Goal: Transaction & Acquisition: Purchase product/service

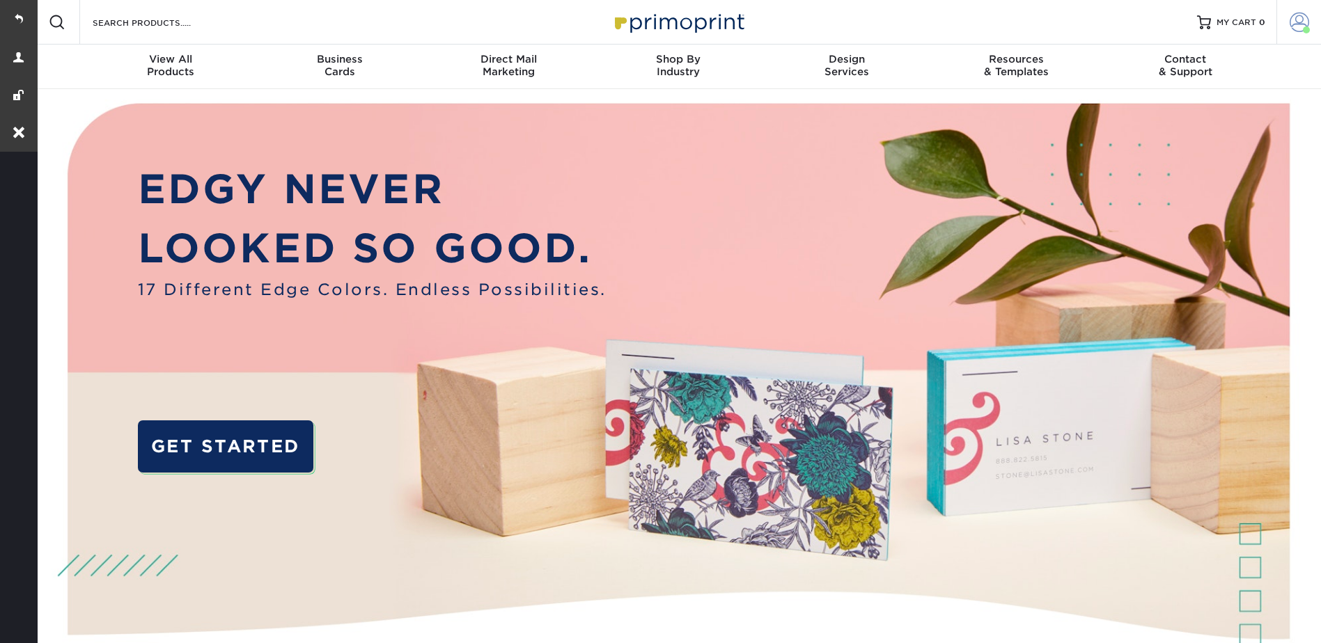
click at [1293, 13] on span at bounding box center [1299, 22] width 19 height 19
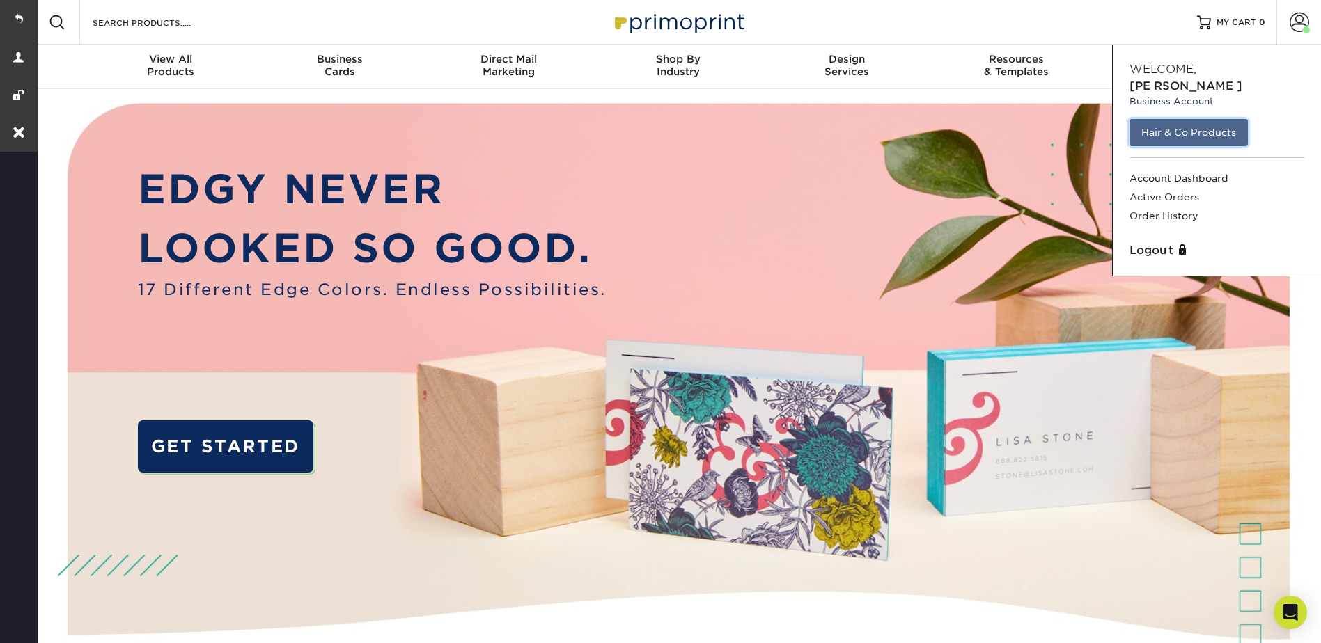
click at [1193, 119] on link "Hair & Co Products" at bounding box center [1189, 132] width 118 height 26
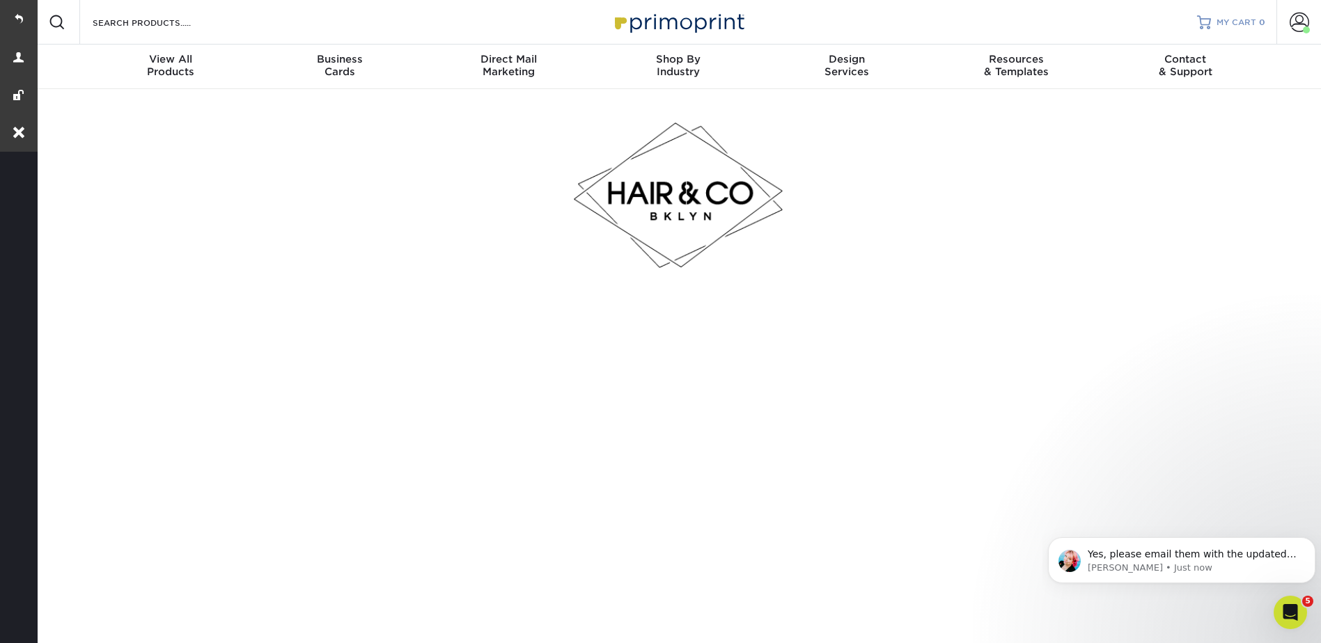
click at [1240, 21] on span "MY CART" at bounding box center [1237, 23] width 40 height 12
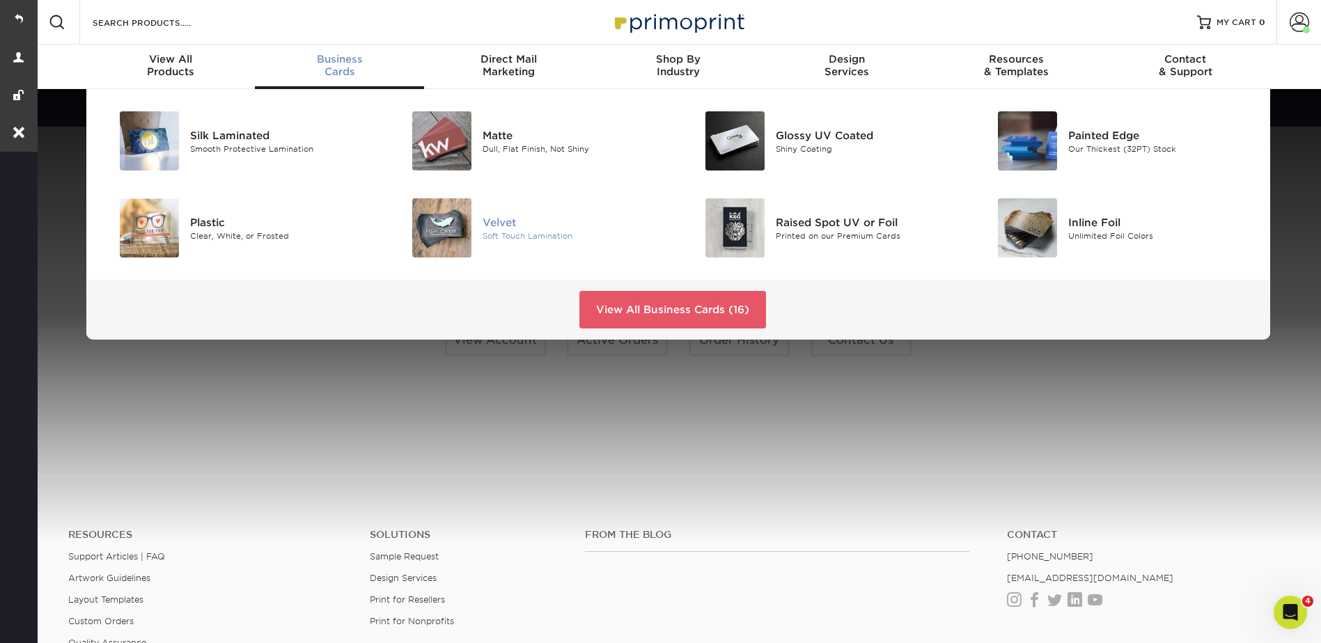
click at [492, 213] on div "Velvet Soft Touch Lamination" at bounding box center [580, 227] width 195 height 59
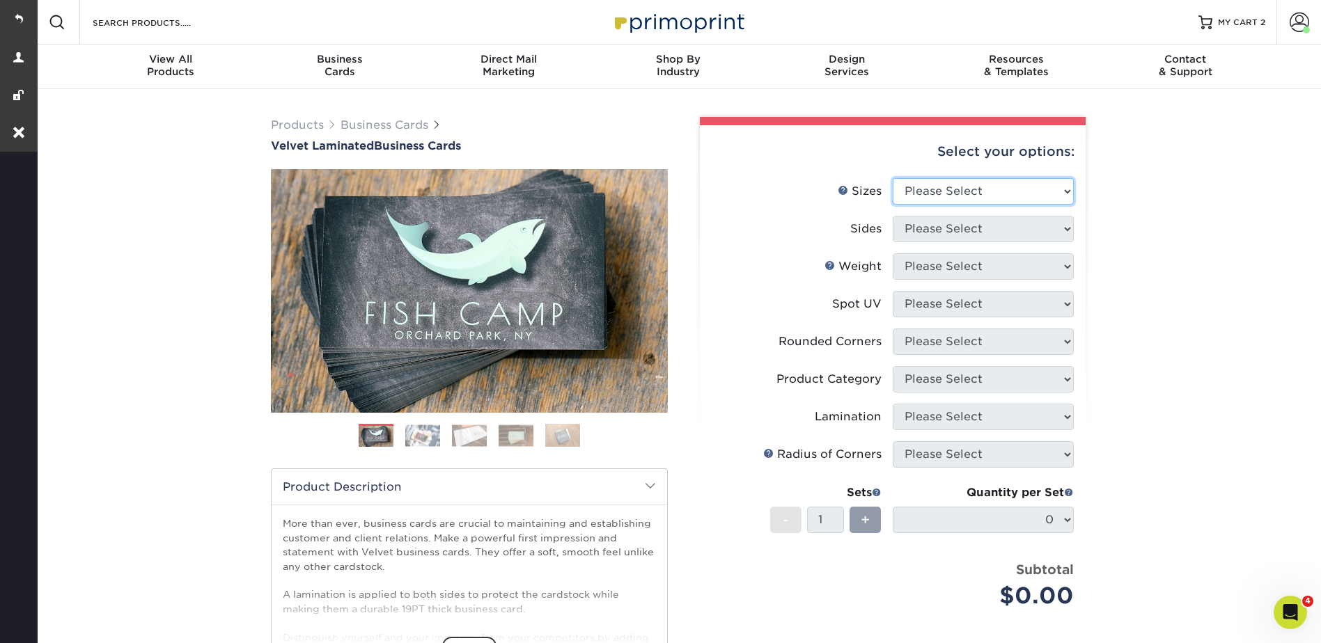
click at [919, 183] on select "Please Select 1.5" x 3.5" - Mini 1.75" x 3.5" - Mini 2" x 2" - Square 2" x 3" -…" at bounding box center [983, 191] width 181 height 26
select select "2.00x3.50"
click at [893, 178] on select "Please Select 1.5" x 3.5" - Mini 1.75" x 3.5" - Mini 2" x 2" - Square 2" x 3" -…" at bounding box center [983, 191] width 181 height 26
drag, startPoint x: 931, startPoint y: 225, endPoint x: 935, endPoint y: 240, distance: 15.9
click at [931, 225] on select "Please Select Print Both Sides Print Front Only" at bounding box center [983, 229] width 181 height 26
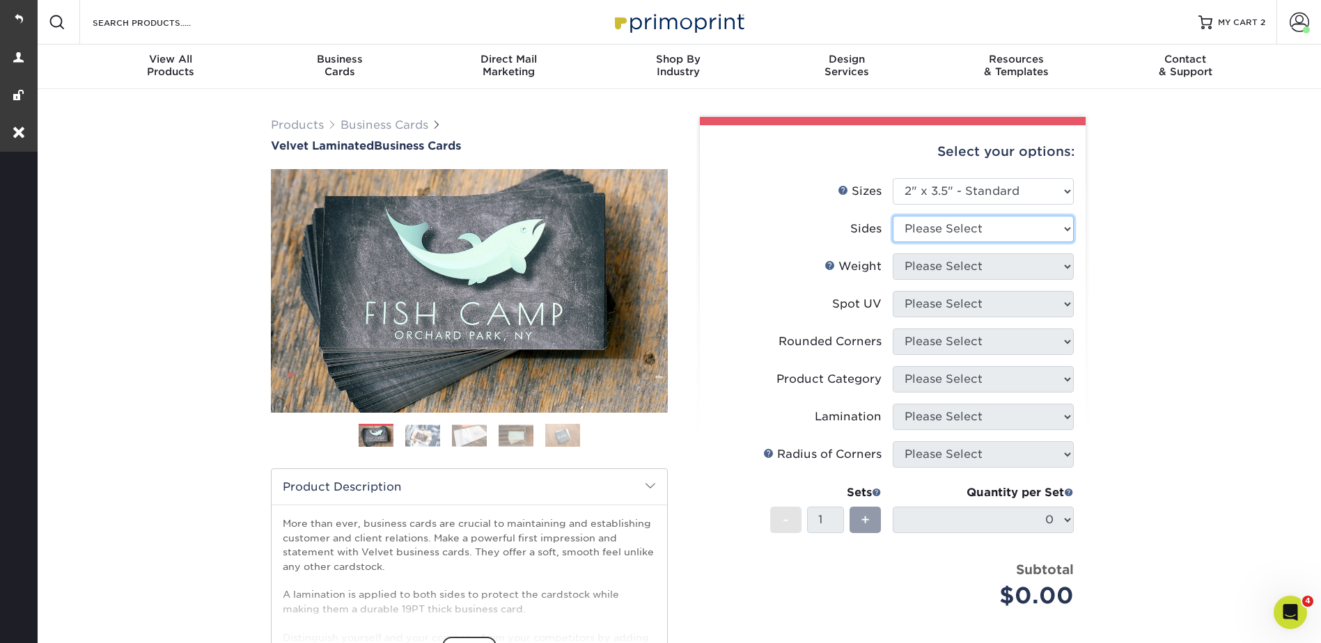
select select "13abbda7-1d64-4f25-8bb2-c179b224825d"
click at [893, 216] on select "Please Select Print Both Sides Print Front Only" at bounding box center [983, 229] width 181 height 26
click at [933, 263] on select "Please Select 16PT" at bounding box center [983, 266] width 181 height 26
select select "16PT"
click at [893, 253] on select "Please Select 16PT" at bounding box center [983, 266] width 181 height 26
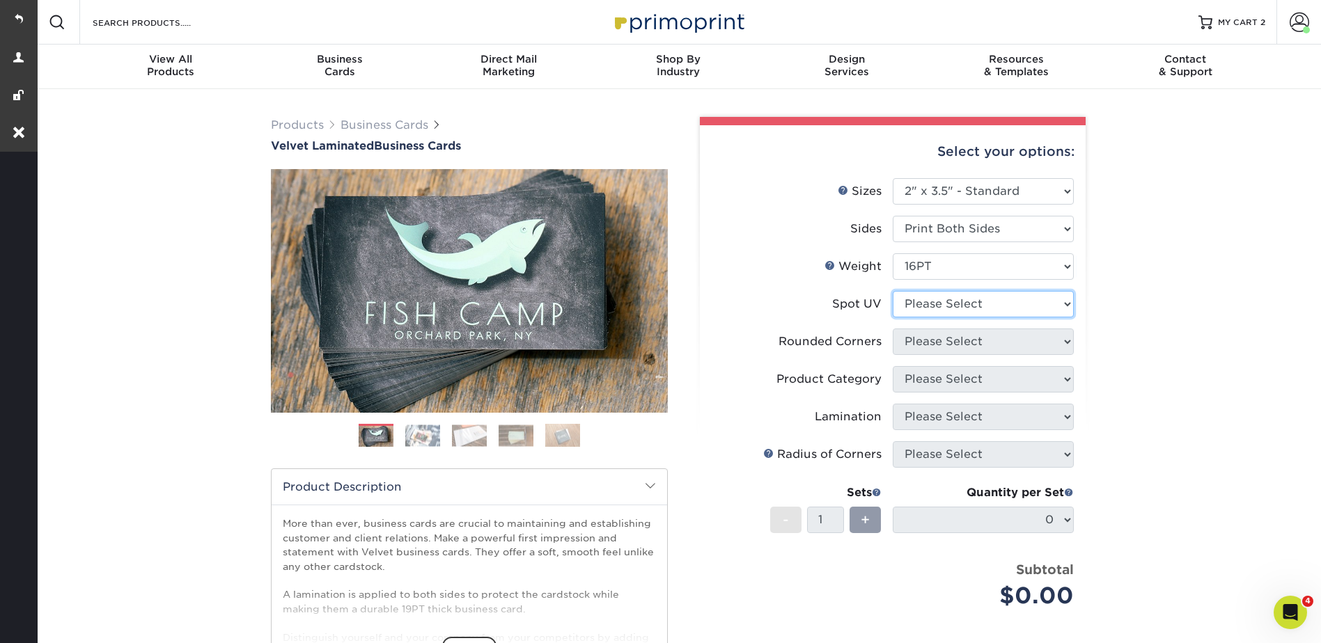
click at [931, 302] on select "Please Select No Spot UV Front and Back (Both Sides) Front Only Back Only" at bounding box center [983, 304] width 181 height 26
select select "3"
click at [893, 291] on select "Please Select No Spot UV Front and Back (Both Sides) Front Only Back Only" at bounding box center [983, 304] width 181 height 26
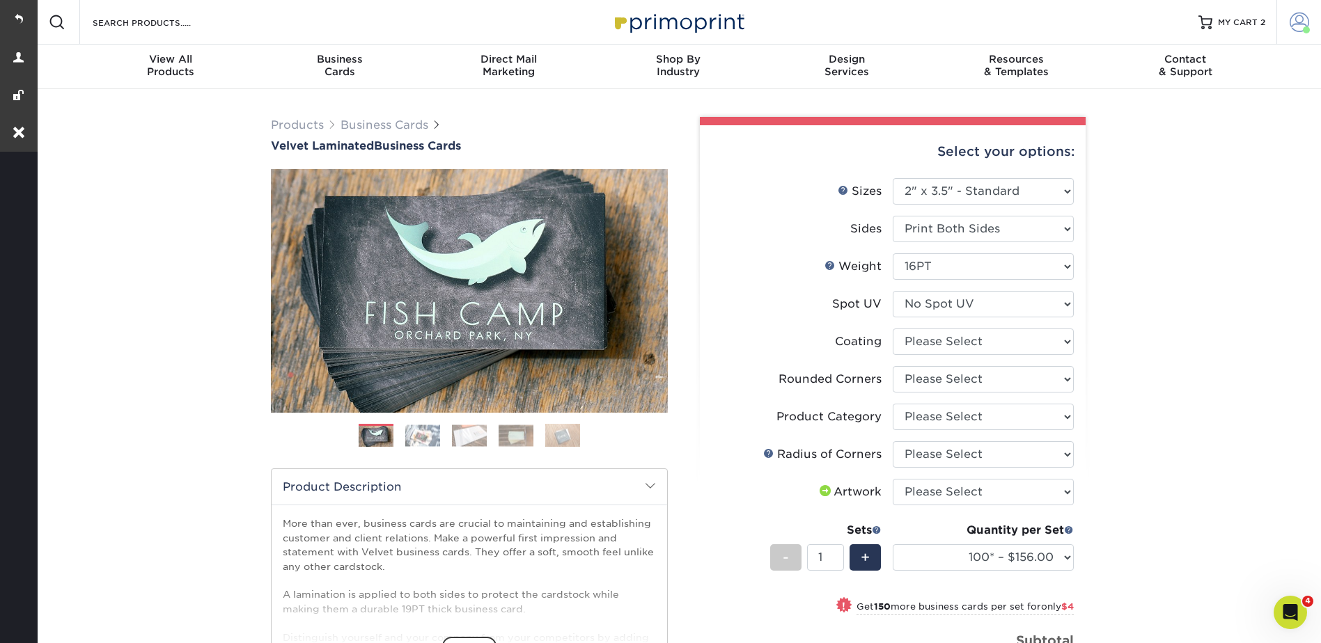
click at [1298, 22] on span at bounding box center [1299, 22] width 19 height 19
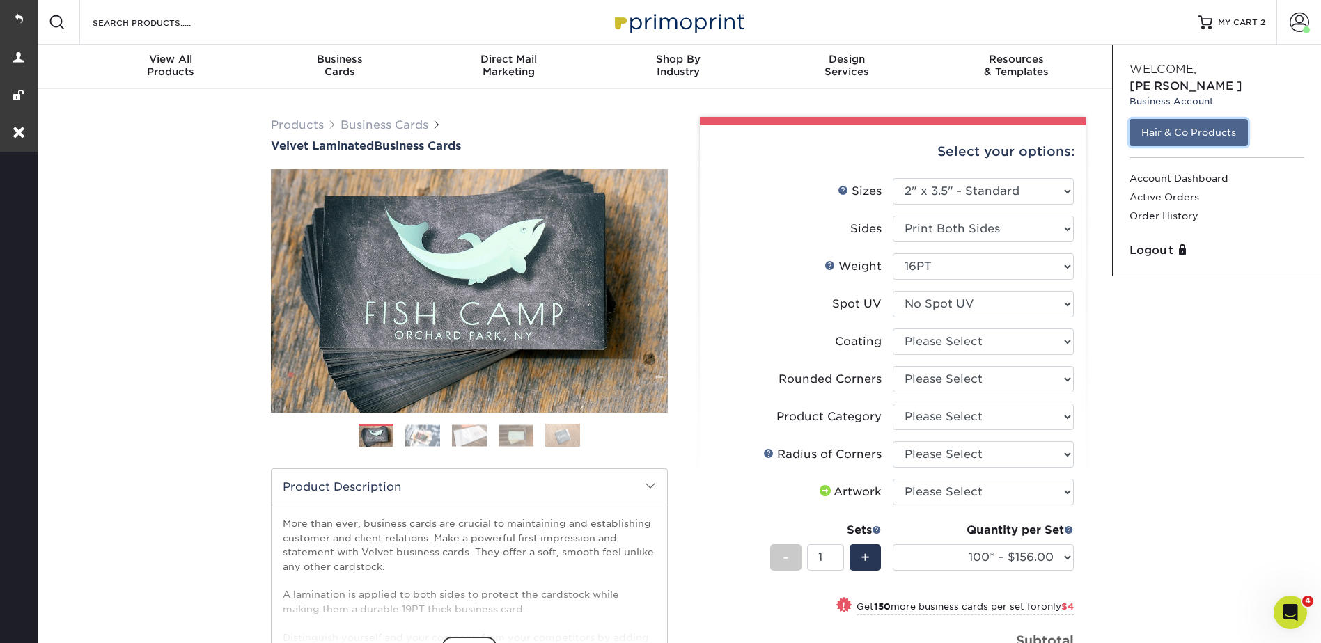
click at [1214, 119] on link "Hair & Co Products" at bounding box center [1189, 132] width 118 height 26
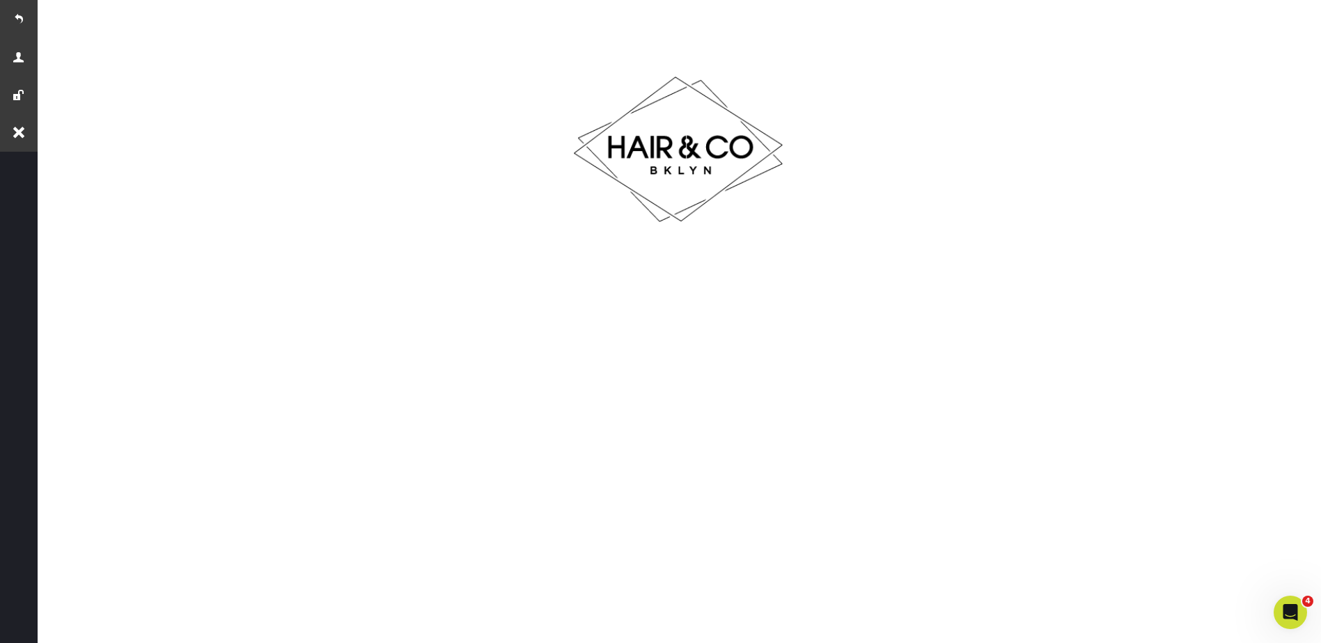
scroll to position [279, 0]
